Goal: Task Accomplishment & Management: Manage account settings

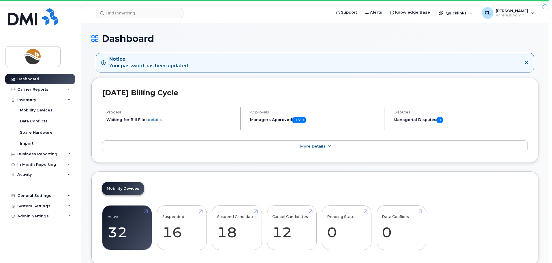
scroll to position [675, 0]
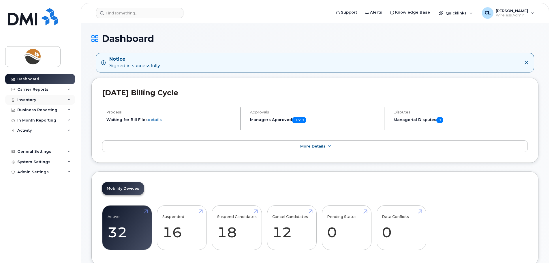
click at [37, 99] on div "Inventory" at bounding box center [40, 100] width 70 height 10
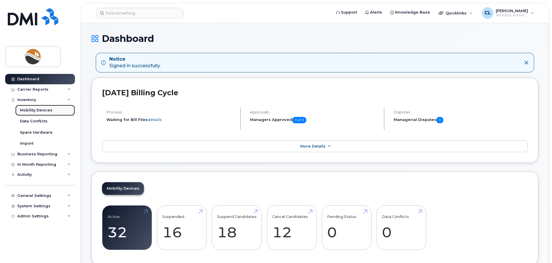
click at [33, 111] on div "Mobility Devices" at bounding box center [36, 110] width 33 height 5
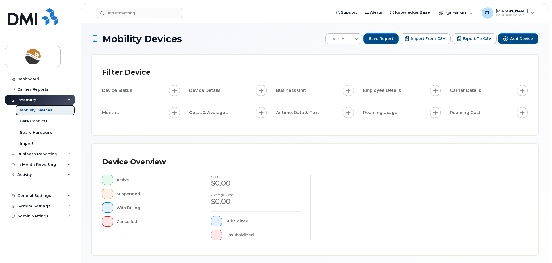
scroll to position [134, 0]
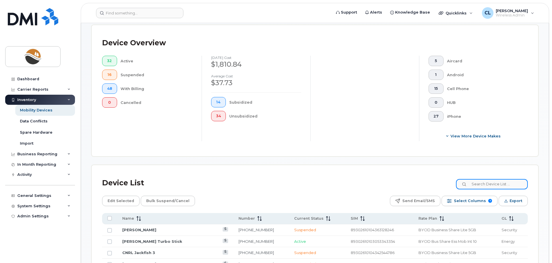
click at [500, 179] on input at bounding box center [492, 184] width 72 height 10
paste input "5873363183"
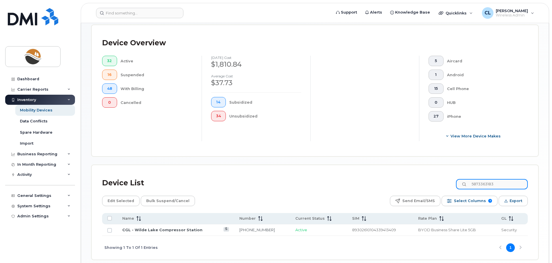
drag, startPoint x: 505, startPoint y: 179, endPoint x: 459, endPoint y: 174, distance: 46.4
click at [459, 175] on div "Device List 5873363183" at bounding box center [315, 182] width 426 height 15
paste input "7745"
drag, startPoint x: 507, startPoint y: 178, endPoint x: 441, endPoint y: 181, distance: 66.7
click at [441, 181] on div "Device List 5873377453" at bounding box center [315, 182] width 426 height 15
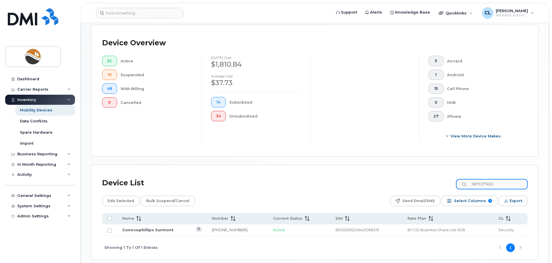
paste input "780242742"
click at [496, 179] on input "7802427423" at bounding box center [492, 184] width 72 height 10
drag, startPoint x: 509, startPoint y: 181, endPoint x: 460, endPoint y: 177, distance: 48.3
click at [460, 177] on div "Device List 7802427423" at bounding box center [315, 182] width 426 height 15
paste input "6679414"
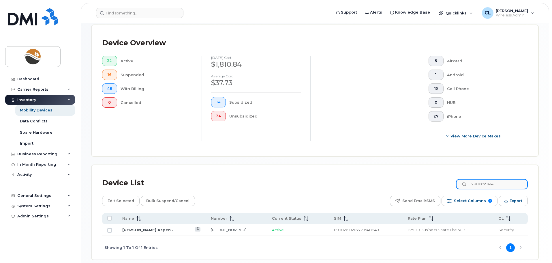
drag, startPoint x: 489, startPoint y: 177, endPoint x: 418, endPoint y: 176, distance: 71.0
click at [419, 176] on div "Device List 7806679414" at bounding box center [315, 182] width 426 height 15
paste input "8938639"
drag, startPoint x: 501, startPoint y: 180, endPoint x: 461, endPoint y: 176, distance: 40.9
click at [461, 176] on div "Device List 7808938639" at bounding box center [315, 182] width 426 height 15
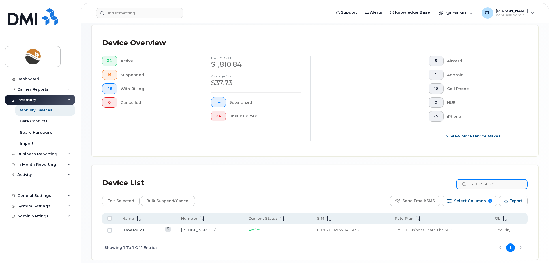
paste input "9825636"
type input "7809825636"
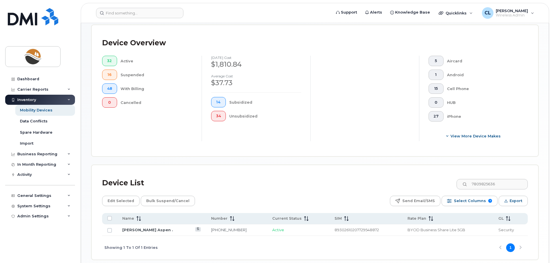
click at [317, 175] on div "Device List 7809825636" at bounding box center [315, 182] width 426 height 15
drag, startPoint x: 506, startPoint y: 177, endPoint x: 447, endPoint y: 182, distance: 59.3
click at [454, 179] on div "Device List 7809825636" at bounding box center [315, 182] width 426 height 15
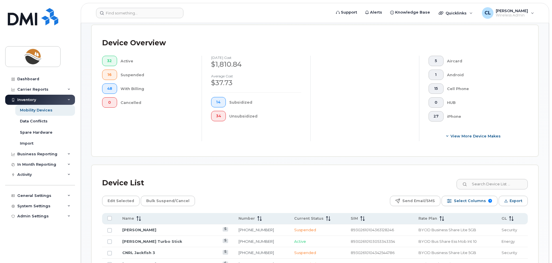
click at [295, 175] on div "Device List" at bounding box center [315, 182] width 426 height 15
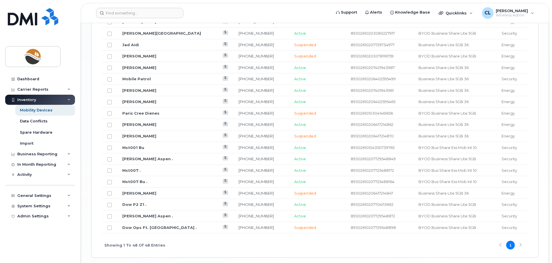
scroll to position [691, 0]
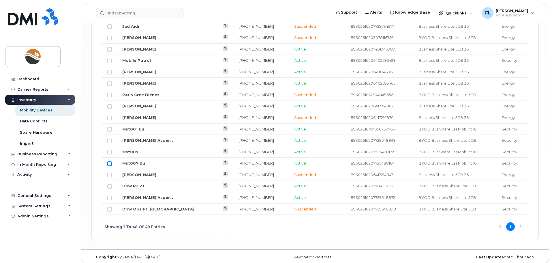
click at [109, 161] on input "Row Unselected" at bounding box center [109, 163] width 5 height 5
checkbox input "true"
click at [108, 150] on input "Row Unselected" at bounding box center [109, 152] width 5 height 5
checkbox input "true"
click at [109, 127] on input "Row Unselected" at bounding box center [109, 129] width 5 height 5
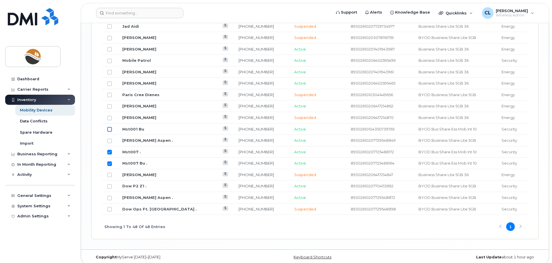
checkbox input "true"
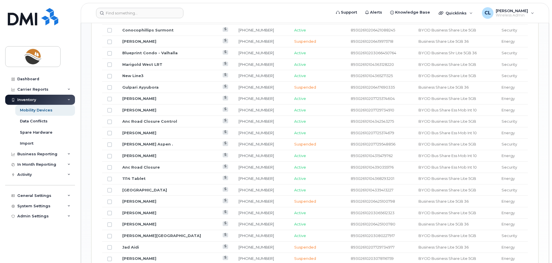
scroll to position [460, 0]
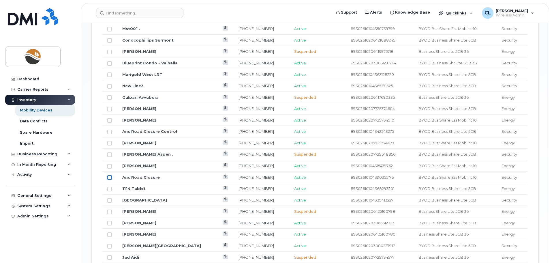
click at [110, 175] on input "Row Unselected" at bounding box center [109, 177] width 5 height 5
checkbox input "true"
click at [110, 164] on input "Row Unselected" at bounding box center [109, 166] width 5 height 5
checkbox input "true"
click at [109, 141] on input "Row Unselected" at bounding box center [109, 143] width 5 height 5
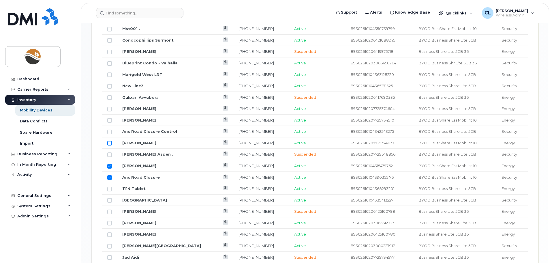
checkbox input "true"
click at [108, 130] on input "Row Unselected" at bounding box center [109, 132] width 5 height 5
checkbox input "true"
click at [110, 118] on input "Row Unselected" at bounding box center [109, 120] width 5 height 5
checkbox input "true"
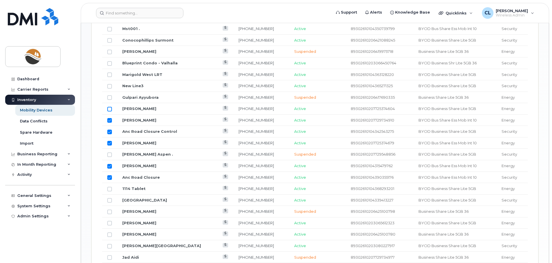
click at [111, 107] on input "Row Unselected" at bounding box center [109, 109] width 5 height 5
checkbox input "true"
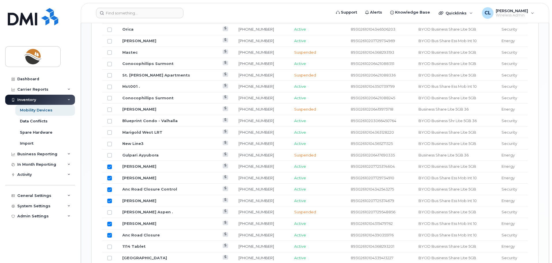
scroll to position [374, 0]
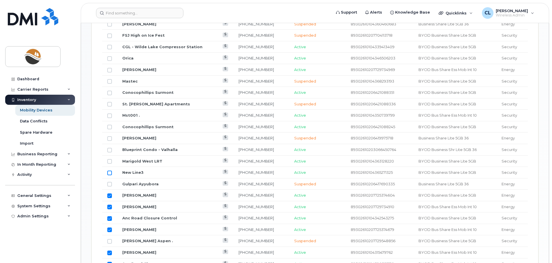
click at [110, 171] on input "Row Unselected" at bounding box center [109, 173] width 5 height 5
checkbox input "true"
click at [110, 159] on input "Row Unselected" at bounding box center [109, 161] width 5 height 5
checkbox input "true"
click at [109, 113] on input "Row Unselected" at bounding box center [109, 115] width 5 height 5
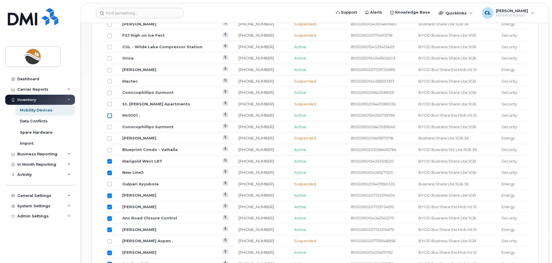
checkbox input "true"
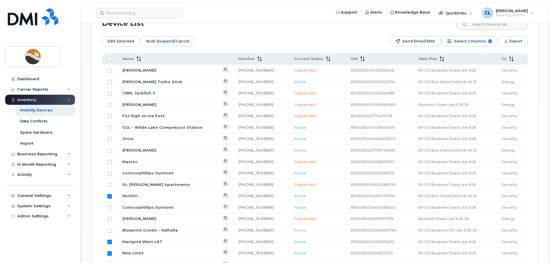
scroll to position [287, 0]
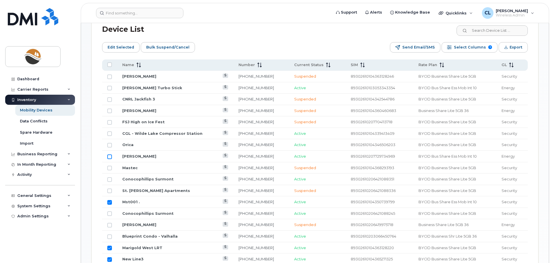
click at [110, 154] on input "Row Unselected" at bounding box center [109, 156] width 5 height 5
checkbox input "true"
click at [108, 86] on input "Row Unselected" at bounding box center [109, 88] width 5 height 5
checkbox input "true"
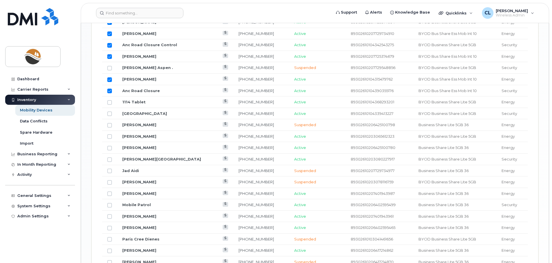
scroll to position [576, 0]
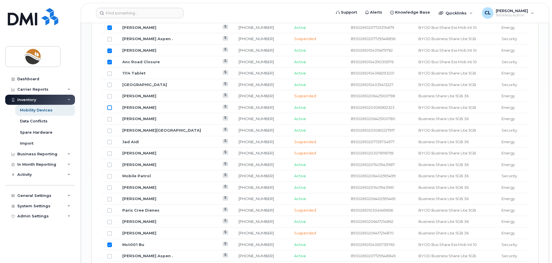
click at [110, 105] on input "Row Unselected" at bounding box center [109, 107] width 5 height 5
checkbox input "true"
click at [110, 117] on input "Row Unselected" at bounding box center [109, 119] width 5 height 5
checkbox input "true"
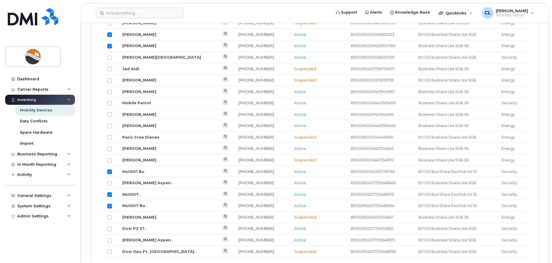
scroll to position [662, 0]
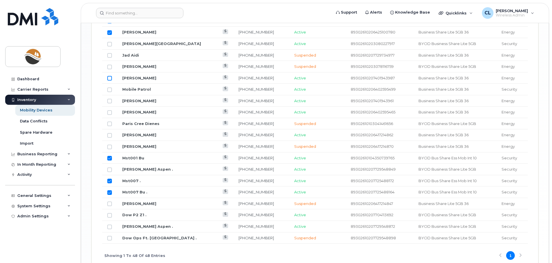
click at [109, 76] on input "Row Unselected" at bounding box center [109, 78] width 5 height 5
checkbox input "true"
click at [111, 99] on input "Row Unselected" at bounding box center [109, 101] width 5 height 5
checkbox input "true"
click at [110, 133] on input "Row Unselected" at bounding box center [109, 135] width 5 height 5
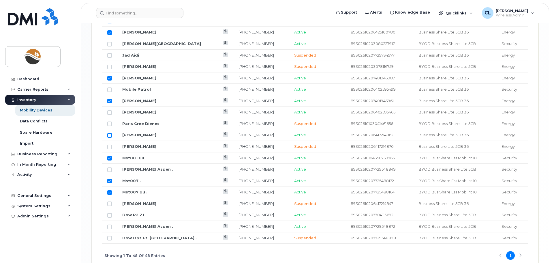
checkbox input "true"
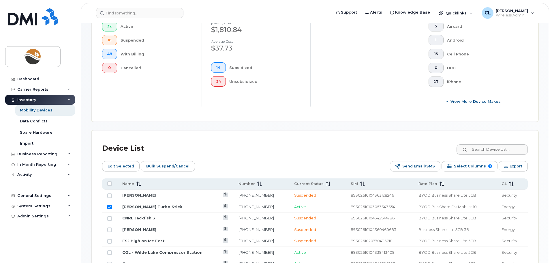
scroll to position [201, 0]
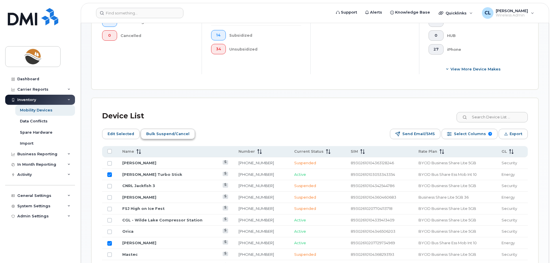
click at [162, 130] on span "Bulk Suspend/Cancel" at bounding box center [167, 134] width 43 height 9
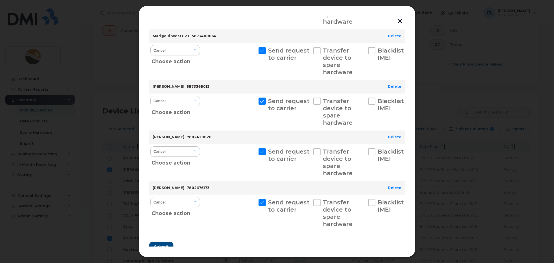
scroll to position [823, 0]
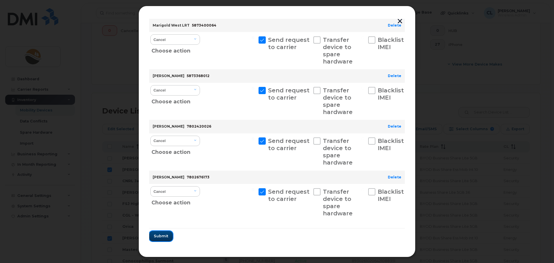
click at [162, 237] on span "Submit" at bounding box center [161, 235] width 14 height 5
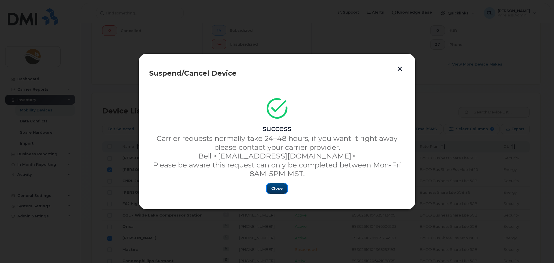
click at [277, 190] on span "Close" at bounding box center [277, 188] width 12 height 5
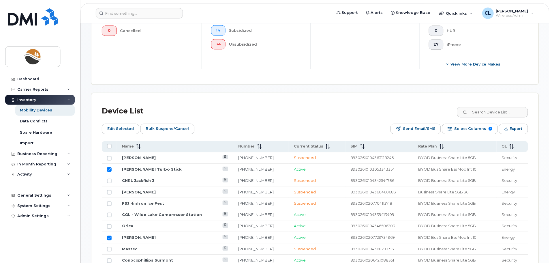
scroll to position [201, 0]
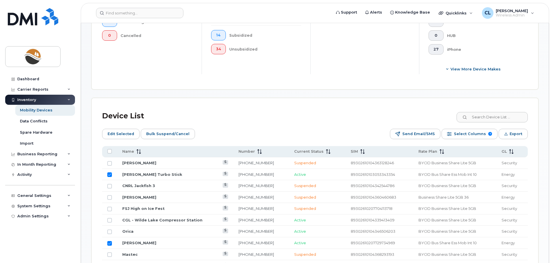
click at [265, 109] on div "Device List" at bounding box center [315, 115] width 426 height 15
